Goal: Transaction & Acquisition: Purchase product/service

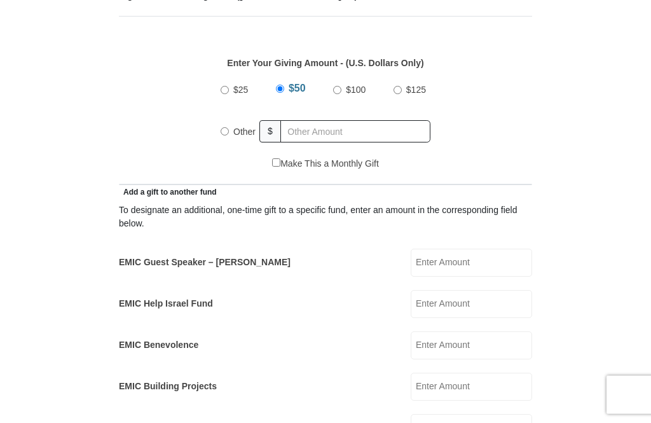
scroll to position [549, 0]
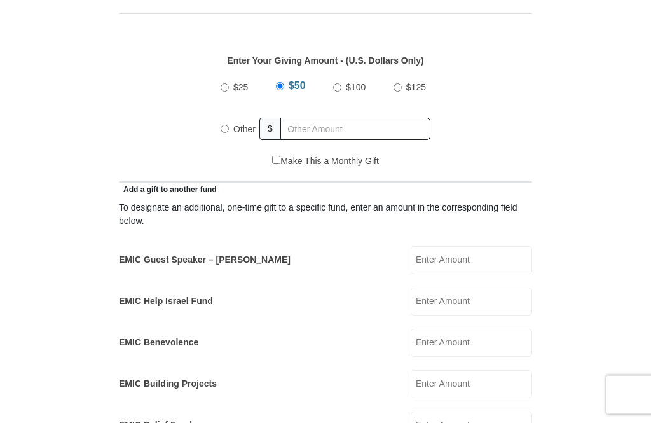
click at [334, 88] on input "$100" at bounding box center [337, 88] width 8 height 8
radio input "true"
click at [202, 266] on label "EMIC Guest Speaker – [PERSON_NAME]" at bounding box center [205, 259] width 172 height 13
click at [410, 267] on input "EMIC Guest Speaker – [PERSON_NAME]" at bounding box center [470, 260] width 121 height 28
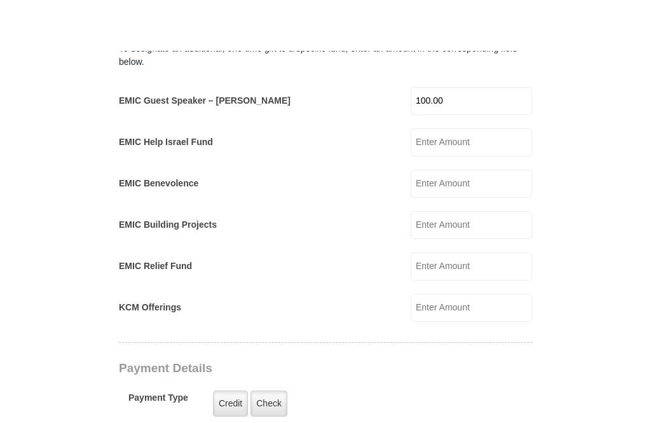
scroll to position [760, 0]
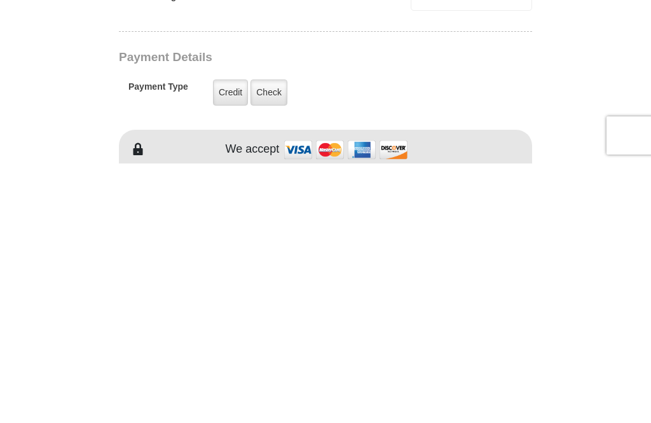
type input "100.00"
click at [231, 339] on label "Credit" at bounding box center [230, 352] width 35 height 26
click at [0, 0] on input "Credit" at bounding box center [0, 0] width 0 height 0
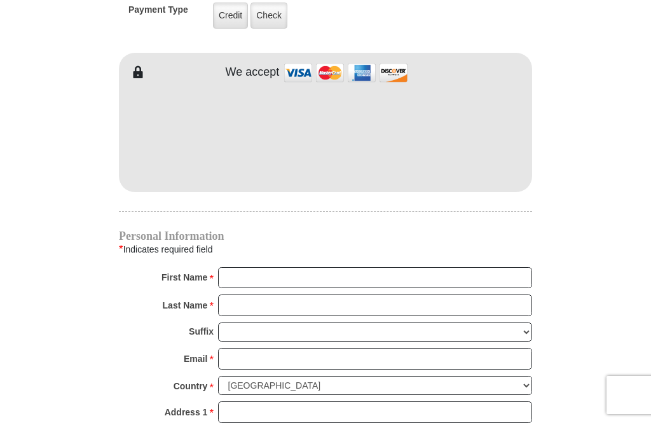
scroll to position [1095, 0]
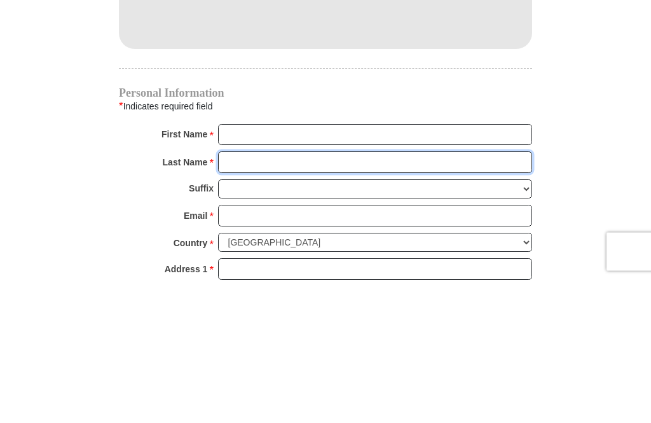
click at [248, 295] on input "Last Name *" at bounding box center [375, 306] width 314 height 22
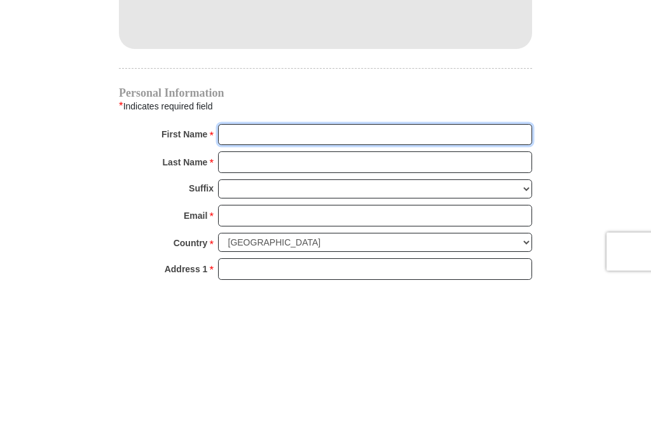
click at [235, 268] on input "First Name *" at bounding box center [375, 279] width 314 height 22
type input "[PERSON_NAME]"
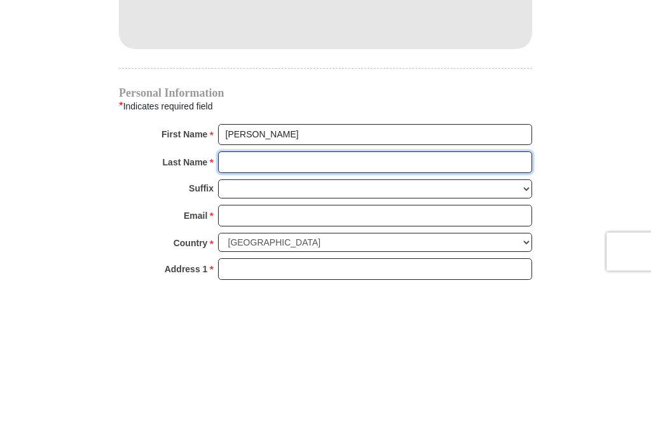
click at [266, 295] on input "Last Name *" at bounding box center [375, 306] width 314 height 22
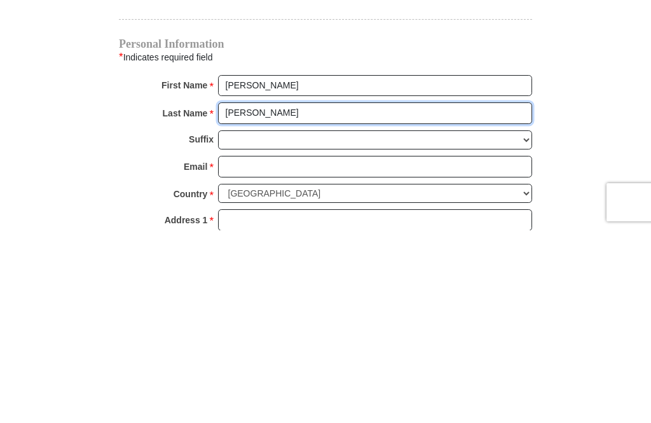
type input "[PERSON_NAME]"
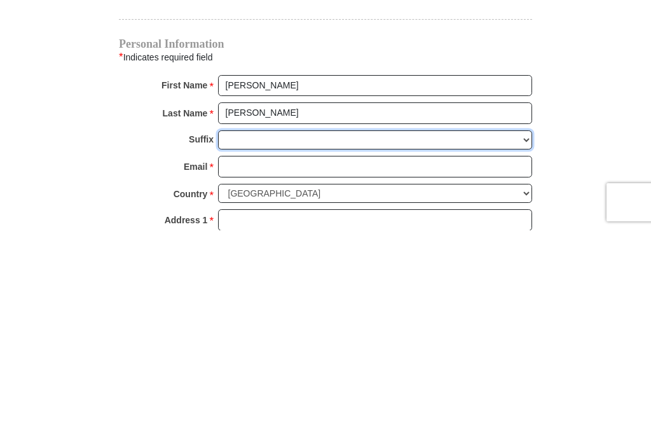
click at [234, 323] on select "[PERSON_NAME] I II III IV V VI" at bounding box center [375, 333] width 314 height 20
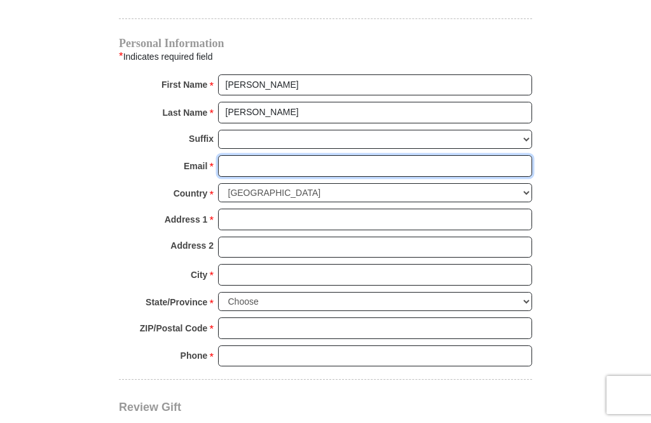
click at [244, 168] on input "Email *" at bounding box center [375, 166] width 314 height 22
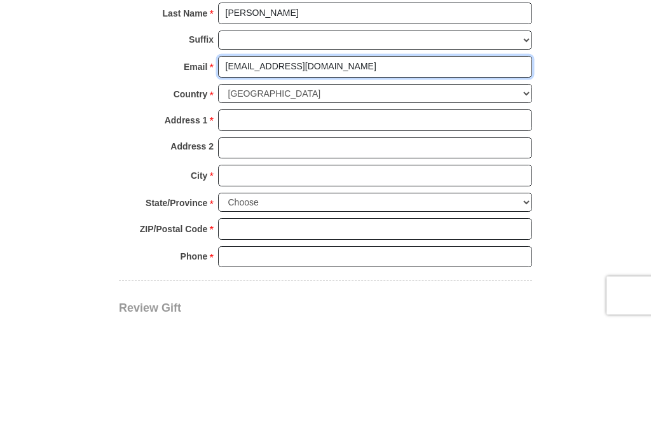
type input "[EMAIL_ADDRESS][DOMAIN_NAME]"
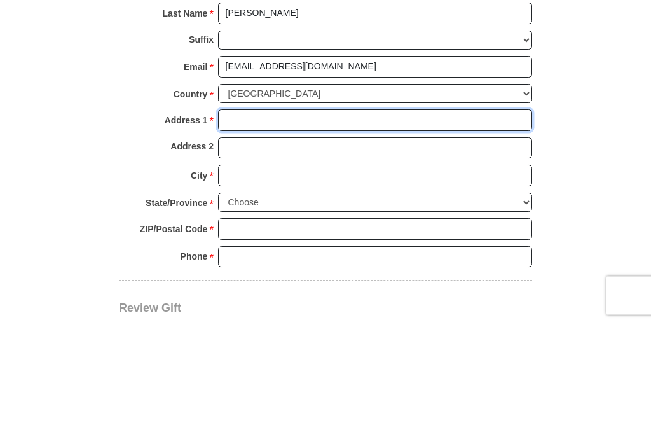
click at [248, 209] on input "Address 1 *" at bounding box center [375, 220] width 314 height 22
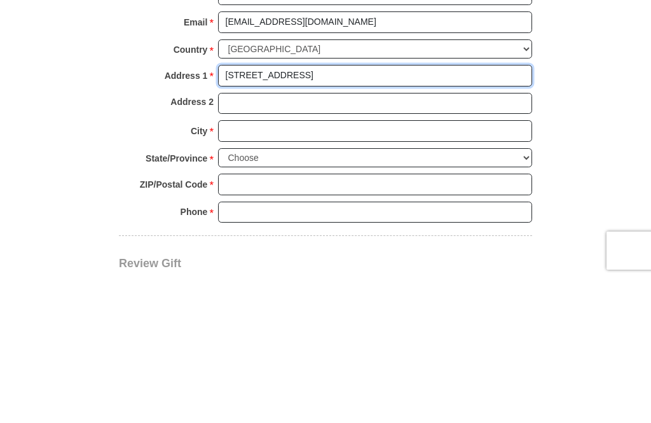
type input "[STREET_ADDRESS]"
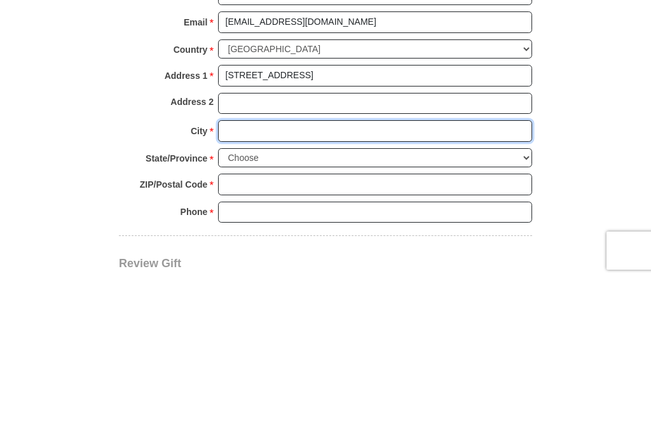
click at [254, 264] on input "City *" at bounding box center [375, 275] width 314 height 22
type input "[GEOGRAPHIC_DATA]"
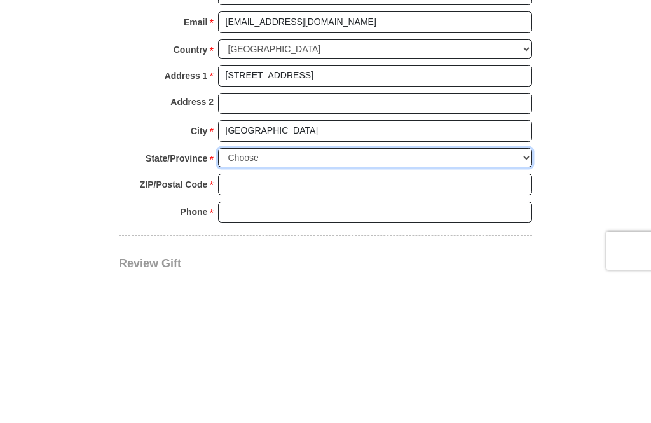
select select "MI"
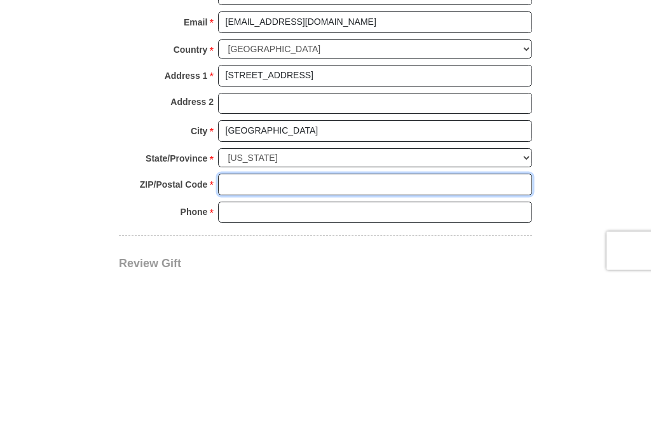
type input "48314"
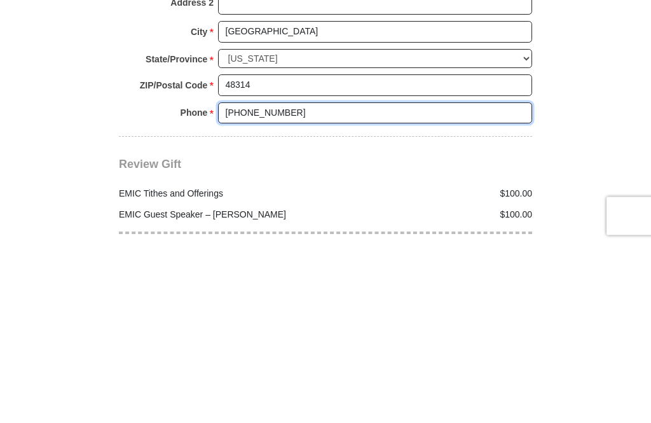
scroll to position [1354, 0]
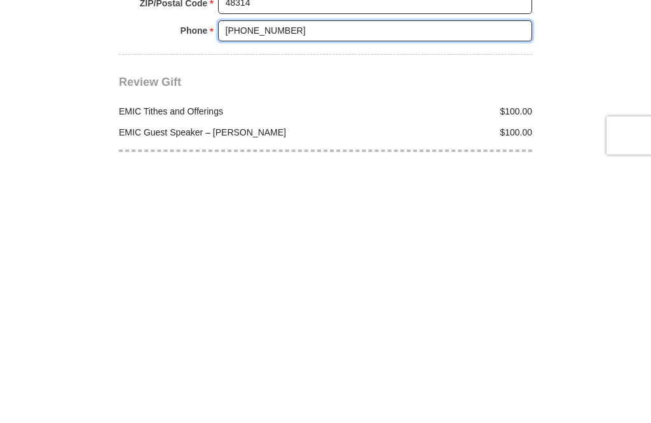
type input "[PHONE_NUMBER]"
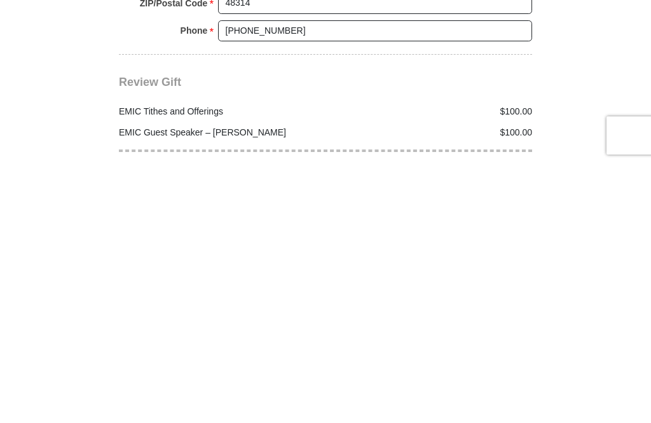
click at [514, 364] on div "$100.00" at bounding box center [431, 370] width 213 height 13
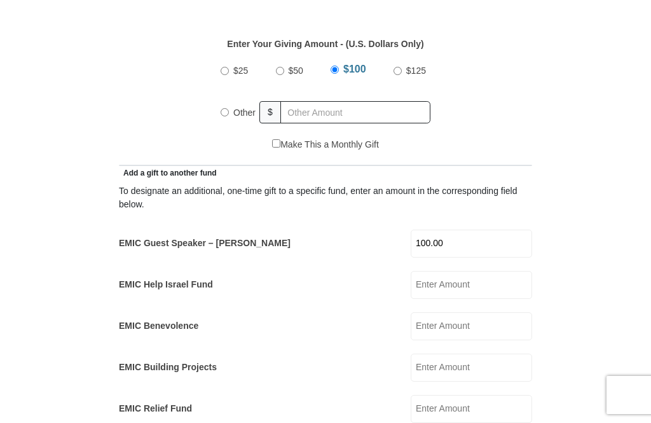
scroll to position [565, 0]
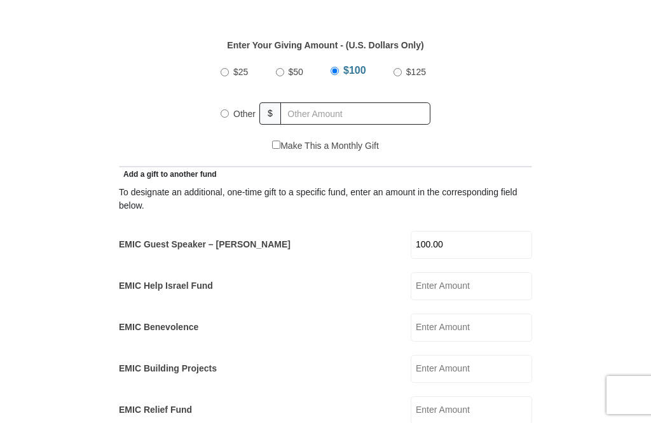
click at [339, 71] on label "$100" at bounding box center [355, 72] width 32 height 28
click at [339, 71] on input "$100" at bounding box center [334, 71] width 8 height 8
click at [339, 69] on label "$100" at bounding box center [355, 72] width 32 height 28
click at [338, 69] on input "$100" at bounding box center [334, 71] width 8 height 8
click at [229, 114] on label "Other" at bounding box center [244, 114] width 31 height 28
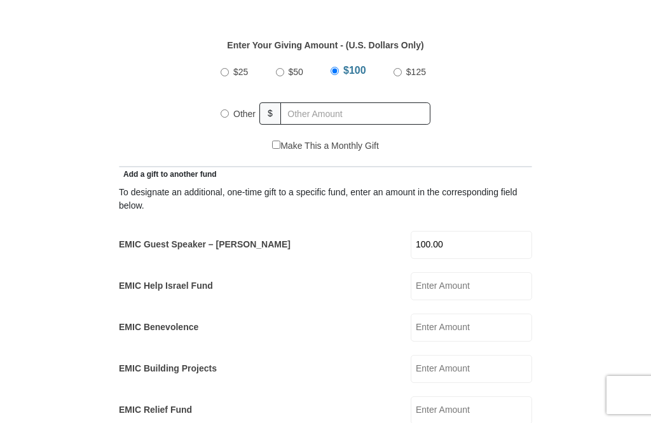
click at [229, 114] on input "Other" at bounding box center [224, 113] width 8 height 8
radio input "true"
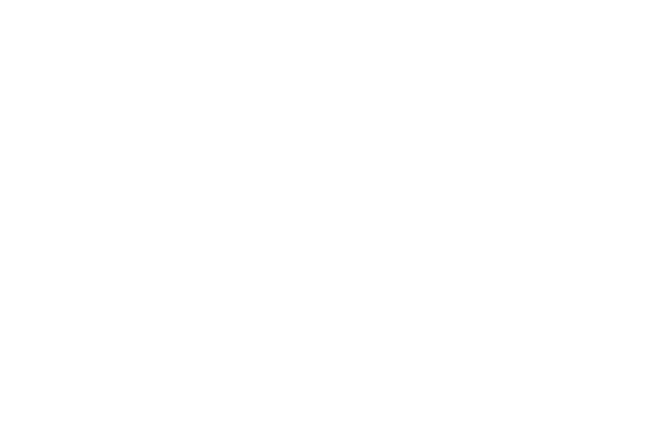
scroll to position [1499, 0]
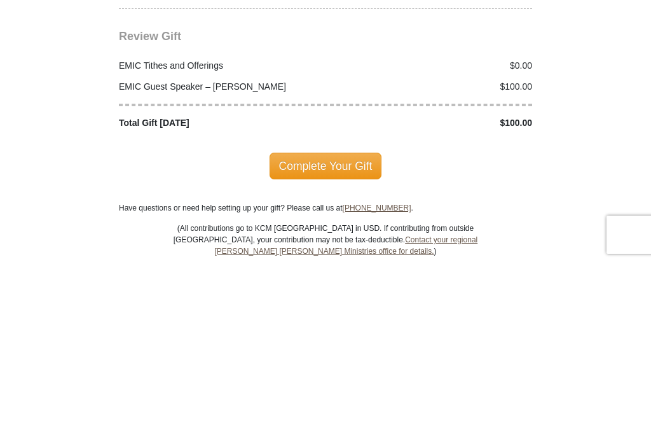
click at [329, 313] on span "Complete Your Gift" at bounding box center [325, 326] width 112 height 27
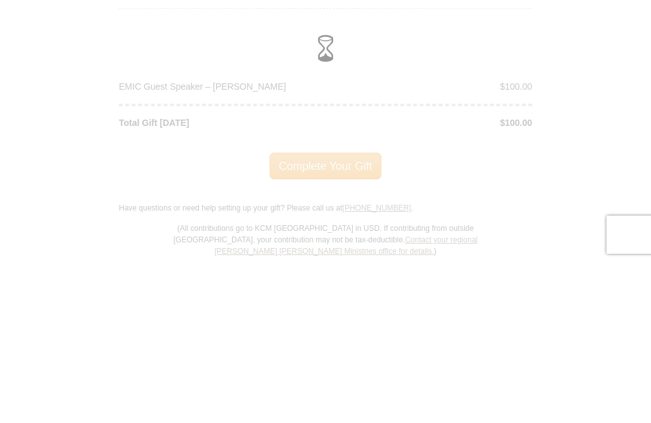
scroll to position [1660, 0]
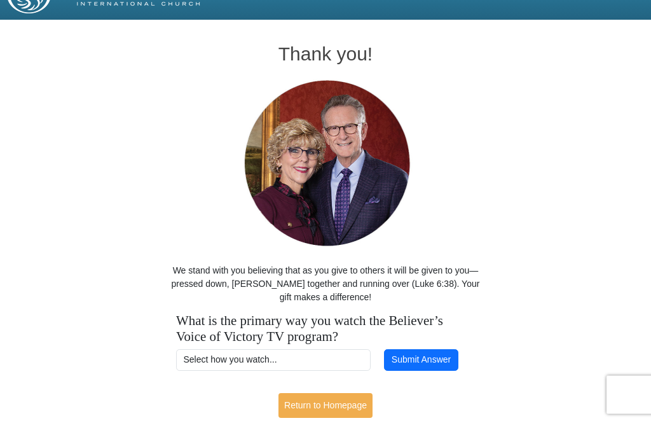
scroll to position [38, 0]
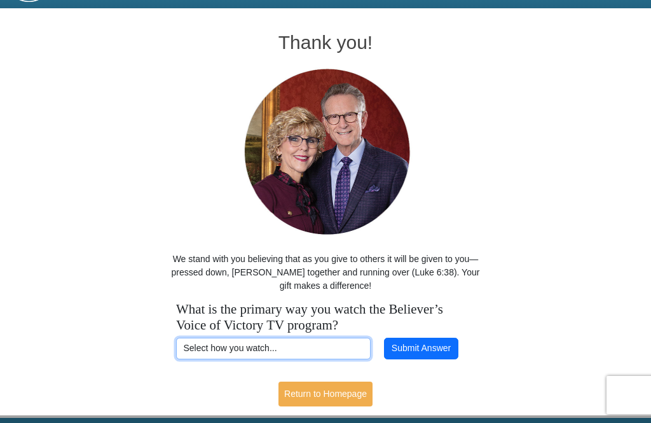
click at [239, 353] on select "Select how you watch... Daystar Morning Daystar Evening KCM.org GoVictory.com V…" at bounding box center [273, 348] width 194 height 22
click at [262, 347] on select "Select how you watch... Daystar Morning Daystar Evening KCM.org GoVictory.com V…" at bounding box center [273, 348] width 194 height 22
select select "VICTORYCOM"
click at [433, 347] on button "Submit Answer" at bounding box center [421, 348] width 74 height 22
